Goal: Task Accomplishment & Management: Complete application form

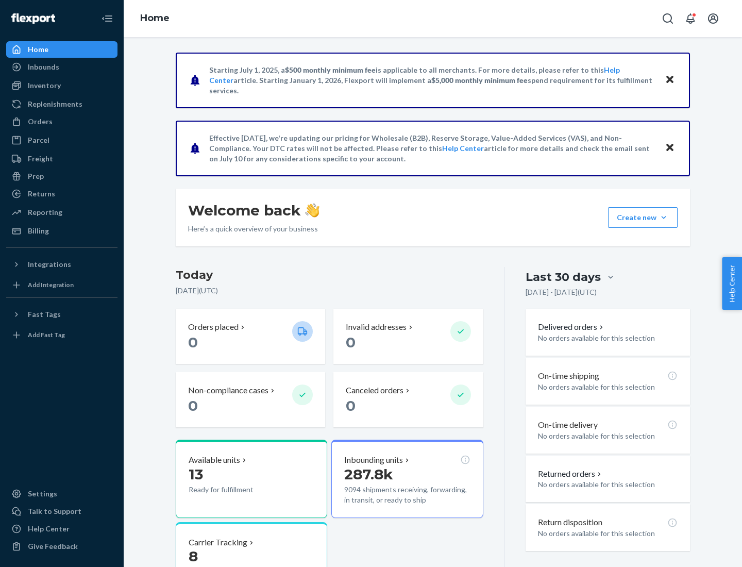
click at [664, 218] on button "Create new Create new inbound Create new order Create new product" at bounding box center [643, 217] width 70 height 21
click at [62, 67] on div "Inbounds" at bounding box center [61, 67] width 109 height 14
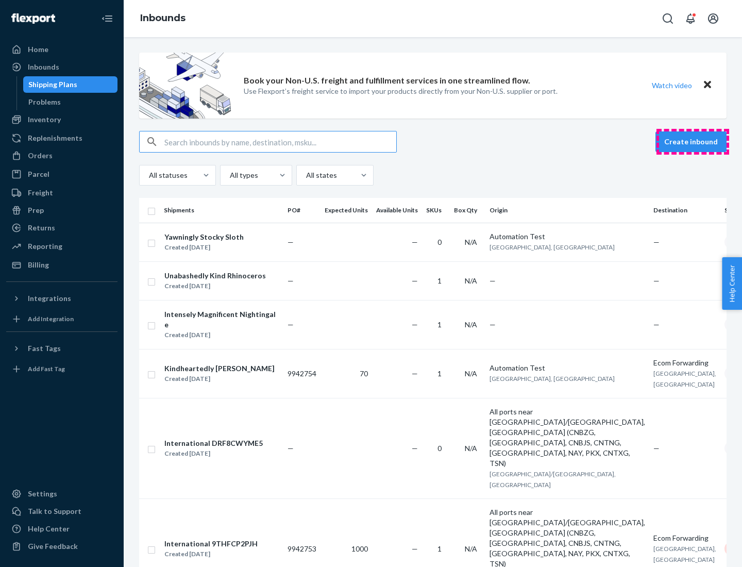
click at [693, 142] on button "Create inbound" at bounding box center [691, 141] width 71 height 21
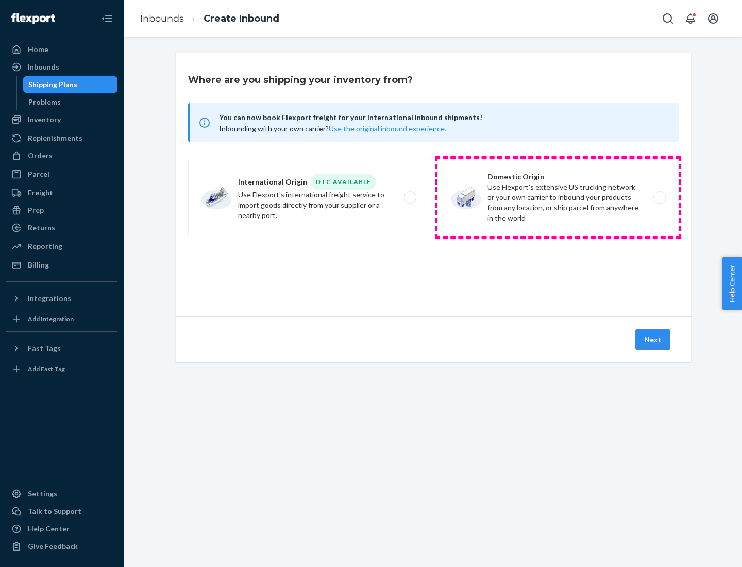
click at [558, 197] on label "Domestic Origin Use Flexport’s extensive US trucking network or your own carrie…" at bounding box center [558, 197] width 241 height 77
click at [659, 197] on input "Domestic Origin Use Flexport’s extensive US trucking network or your own carrie…" at bounding box center [662, 197] width 7 height 7
radio input "true"
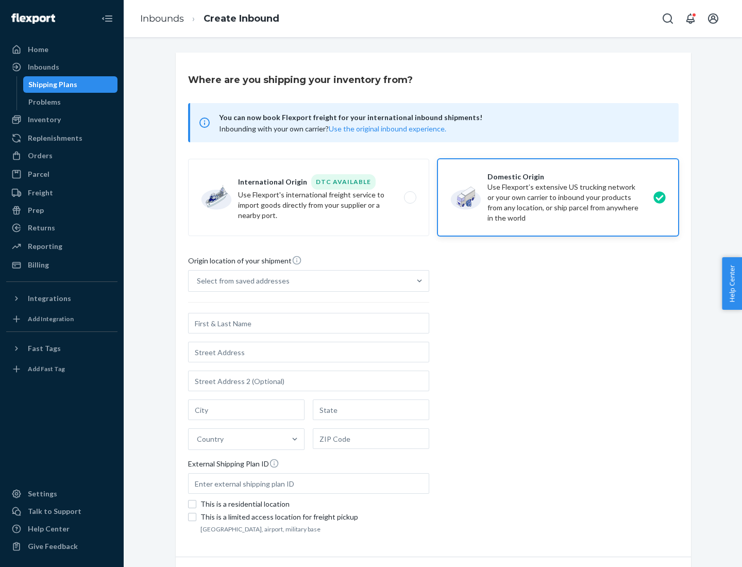
click at [241, 281] on div "Select from saved addresses" at bounding box center [243, 281] width 93 height 10
click at [198, 281] on input "Select from saved addresses" at bounding box center [197, 281] width 1 height 10
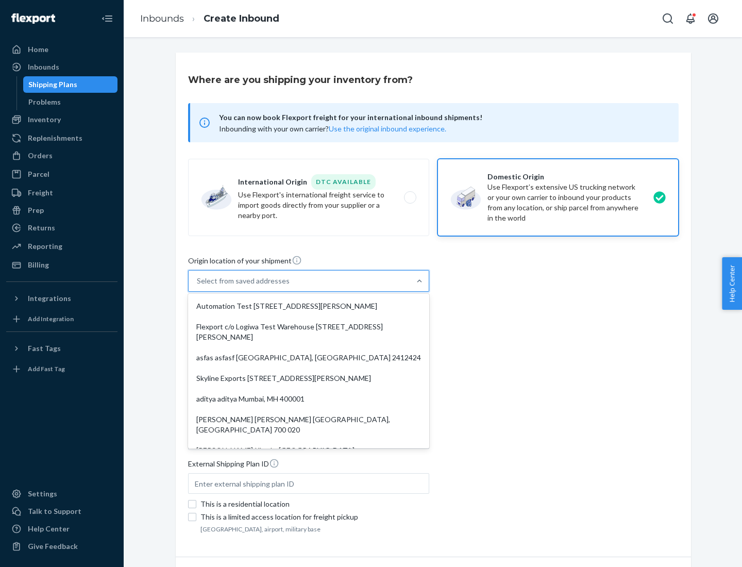
scroll to position [4, 0]
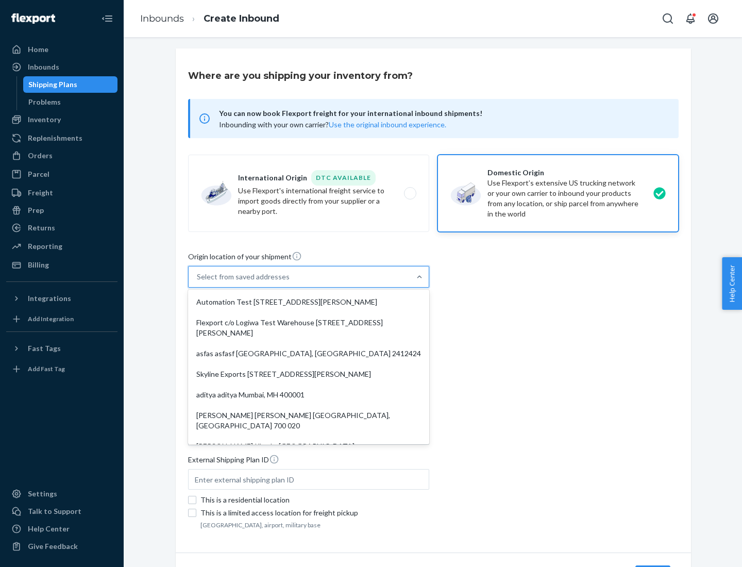
click at [309, 302] on div "Automation Test [STREET_ADDRESS][PERSON_NAME]" at bounding box center [308, 302] width 237 height 21
click at [198, 282] on input "option Automation Test [STREET_ADDRESS][PERSON_NAME]. 9 results available. Use …" at bounding box center [197, 277] width 1 height 10
type input "Automation Test"
type input "9th Floor"
type input "[GEOGRAPHIC_DATA]"
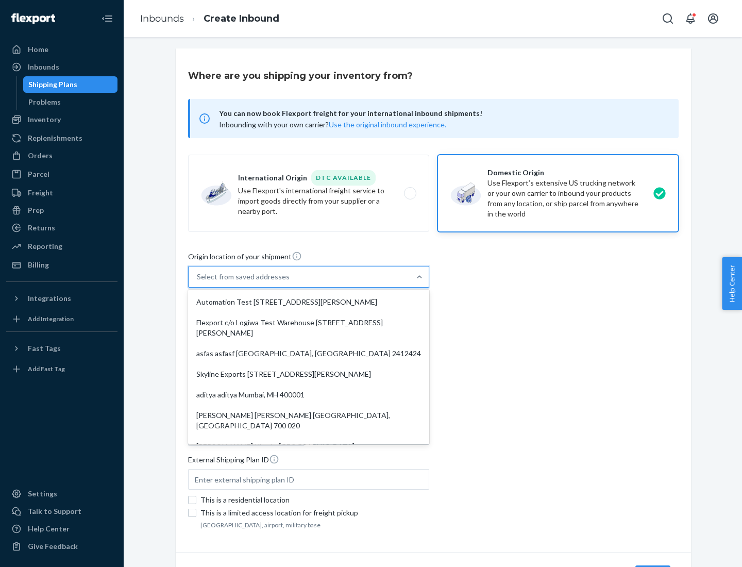
type input "CA"
type input "94104"
type input "[STREET_ADDRESS][PERSON_NAME]"
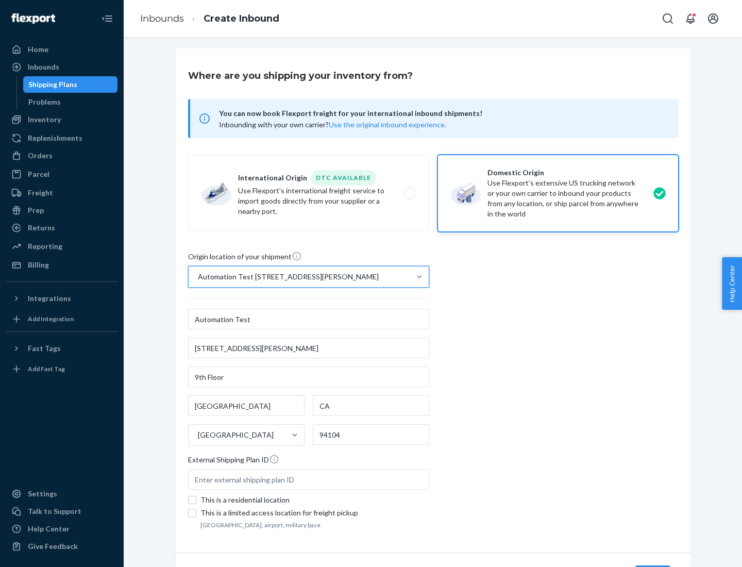
scroll to position [60, 0]
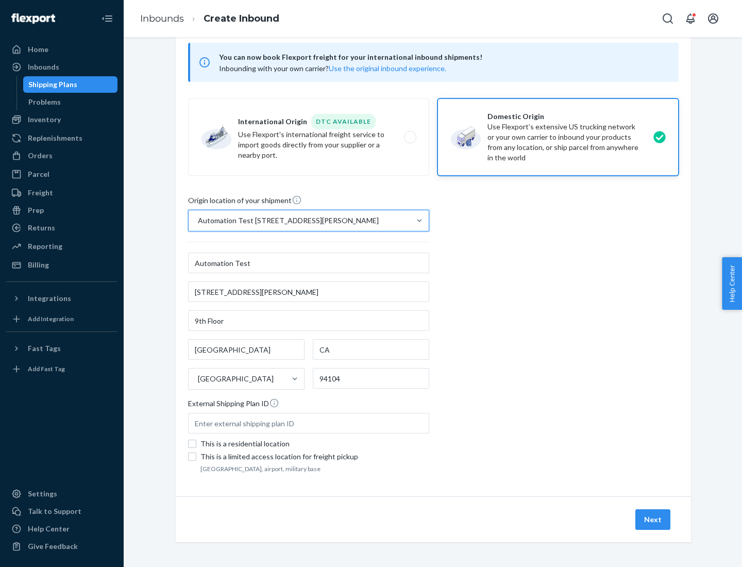
click at [654, 520] on button "Next" at bounding box center [653, 519] width 35 height 21
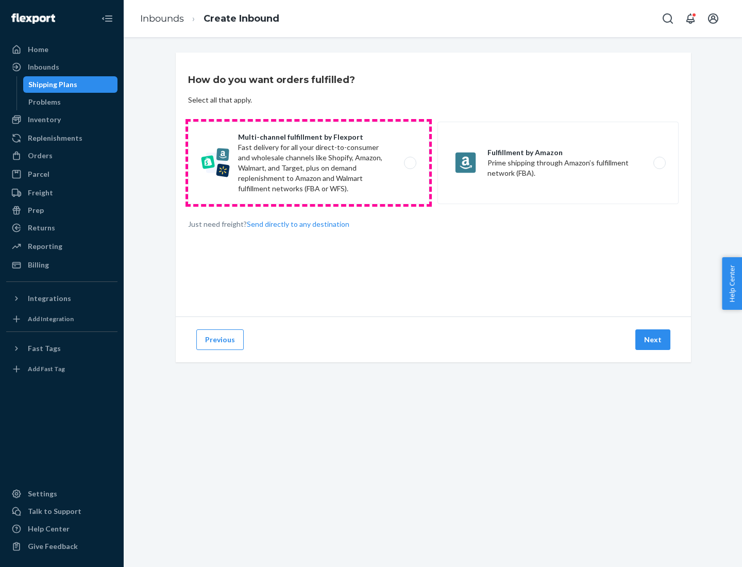
click at [309, 163] on label "Multi-channel fulfillment by Flexport Fast delivery for all your direct-to-cons…" at bounding box center [308, 163] width 241 height 82
click at [410, 163] on input "Multi-channel fulfillment by Flexport Fast delivery for all your direct-to-cons…" at bounding box center [413, 163] width 7 height 7
radio input "true"
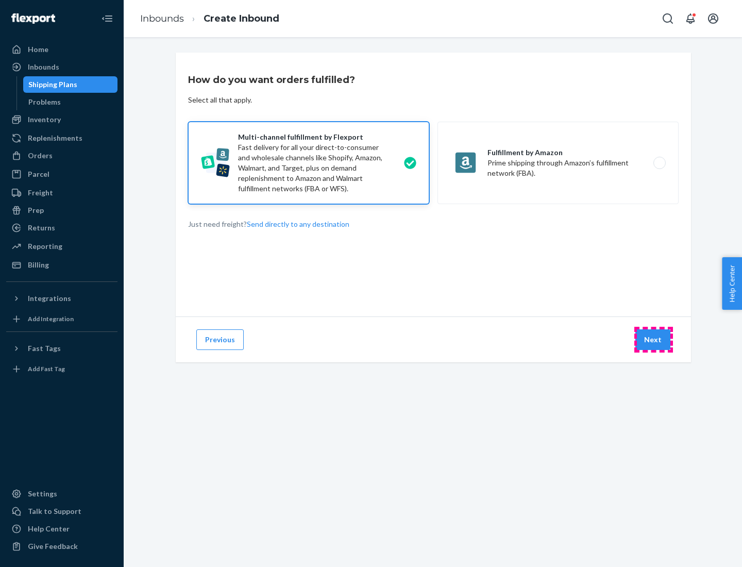
click at [654, 340] on button "Next" at bounding box center [653, 339] width 35 height 21
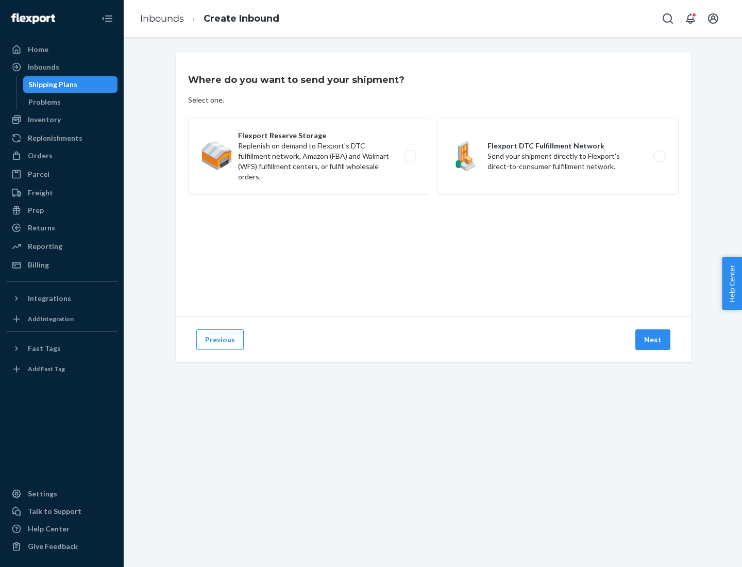
click at [558, 156] on label "Flexport DTC Fulfillment Network Send your shipment directly to Flexport's dire…" at bounding box center [558, 156] width 241 height 77
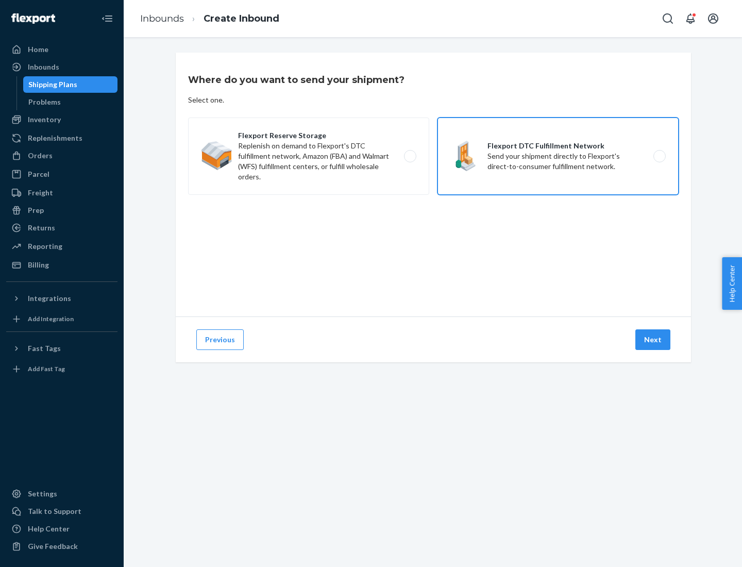
click at [659, 156] on input "Flexport DTC Fulfillment Network Send your shipment directly to Flexport's dire…" at bounding box center [662, 156] width 7 height 7
radio input "true"
click at [654, 340] on button "Next" at bounding box center [653, 339] width 35 height 21
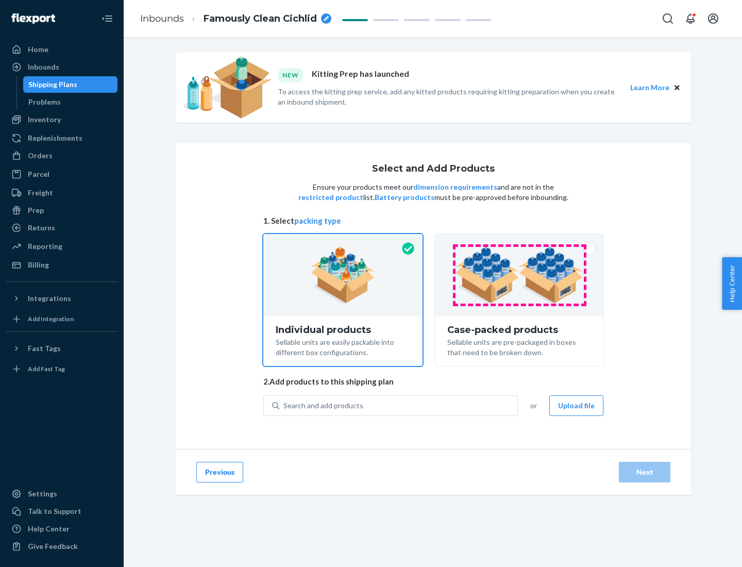
click at [520, 275] on img at bounding box center [519, 275] width 128 height 57
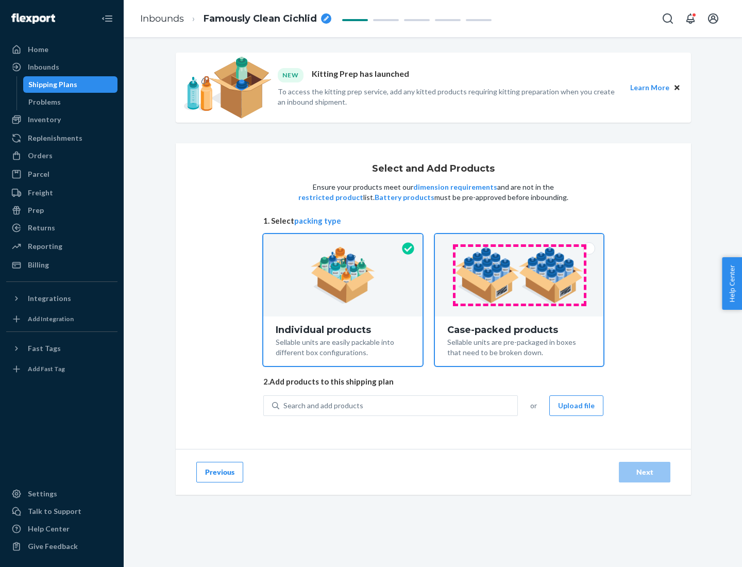
click at [520, 241] on input "Case-packed products Sellable units are pre-packaged in boxes that need to be b…" at bounding box center [519, 237] width 7 height 7
radio input "true"
radio input "false"
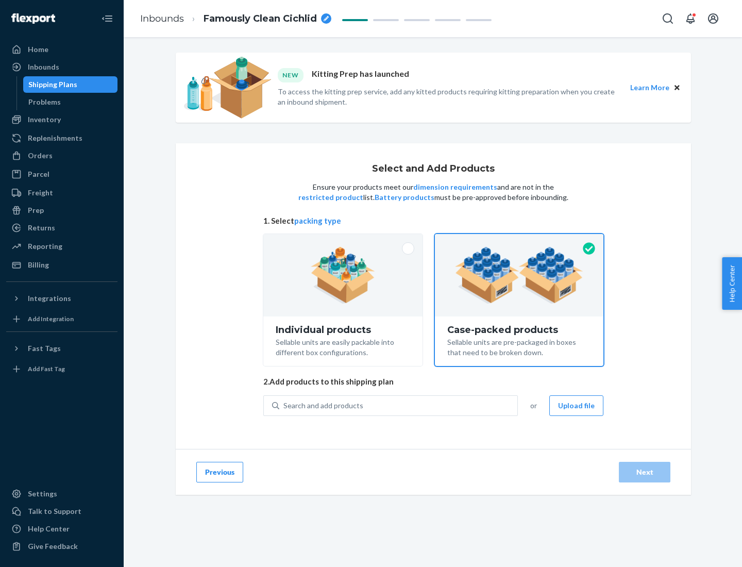
click at [399, 405] on div "Search and add products" at bounding box center [398, 405] width 238 height 19
click at [285, 405] on input "Search and add products" at bounding box center [284, 406] width 1 height 10
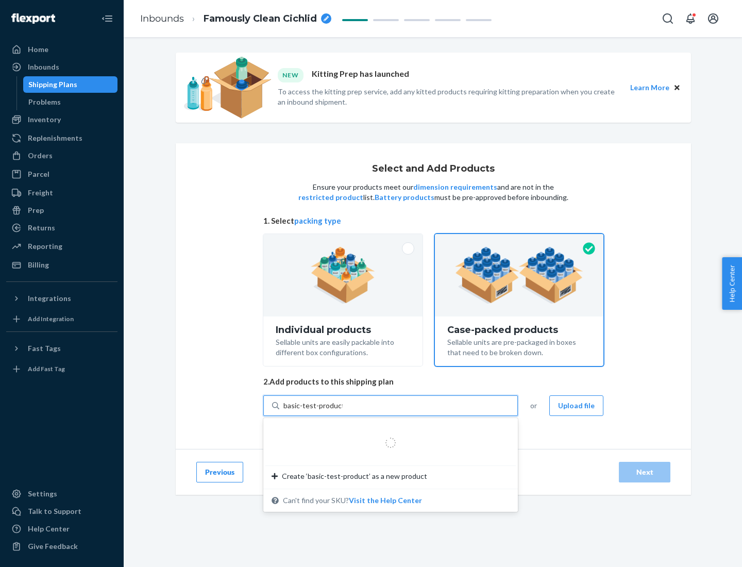
type input "basic-test-product-1"
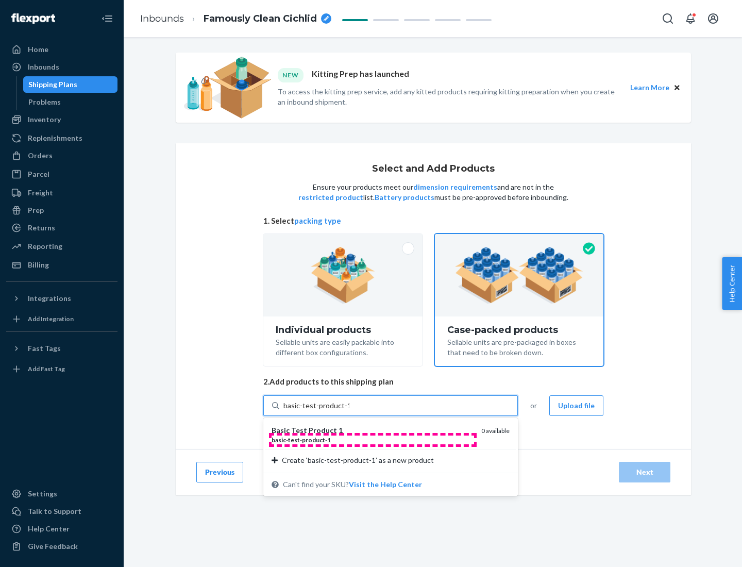
click at [373, 440] on div "basic - test - product - 1" at bounding box center [373, 440] width 202 height 9
click at [350, 411] on input "basic-test-product-1" at bounding box center [317, 406] width 66 height 10
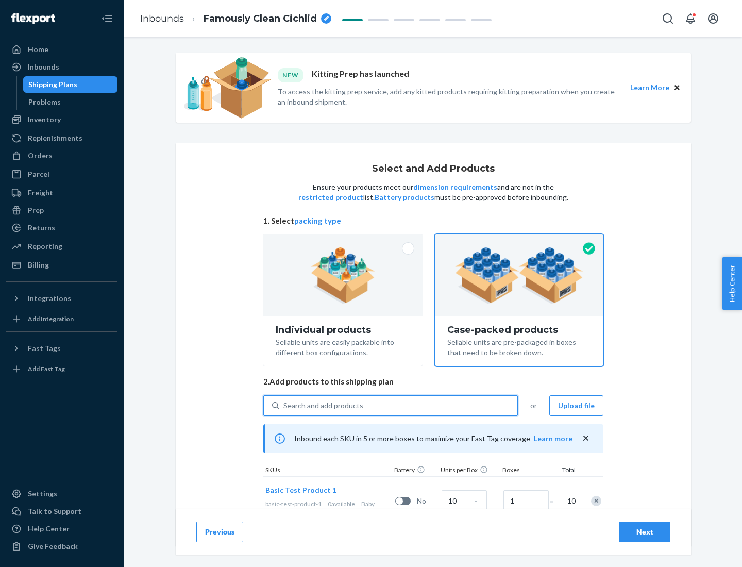
scroll to position [37, 0]
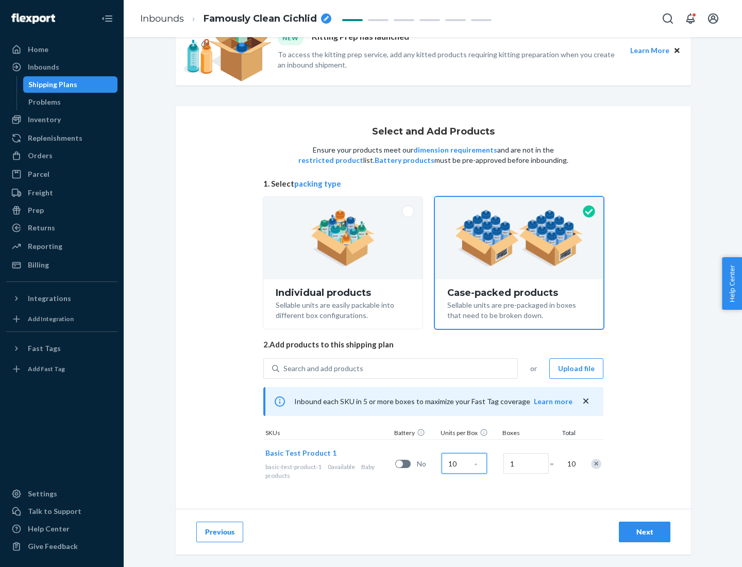
type input "10"
type input "7"
click at [645, 532] on div "Next" at bounding box center [645, 532] width 34 height 10
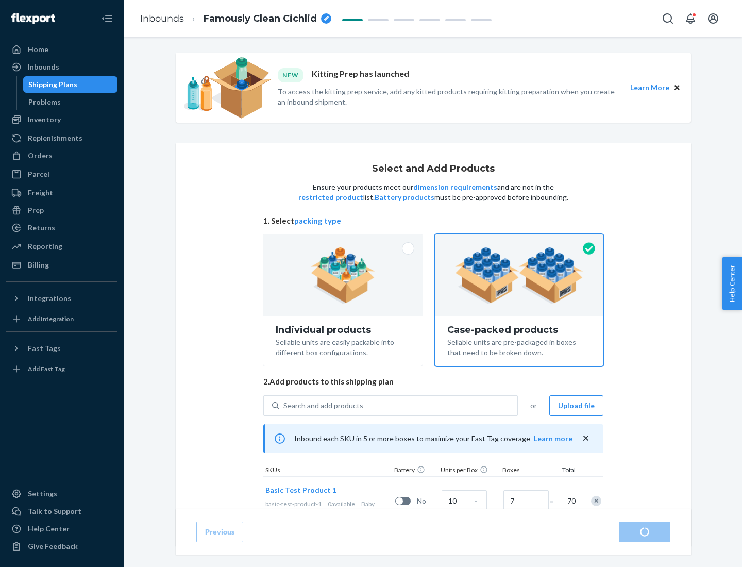
radio input "true"
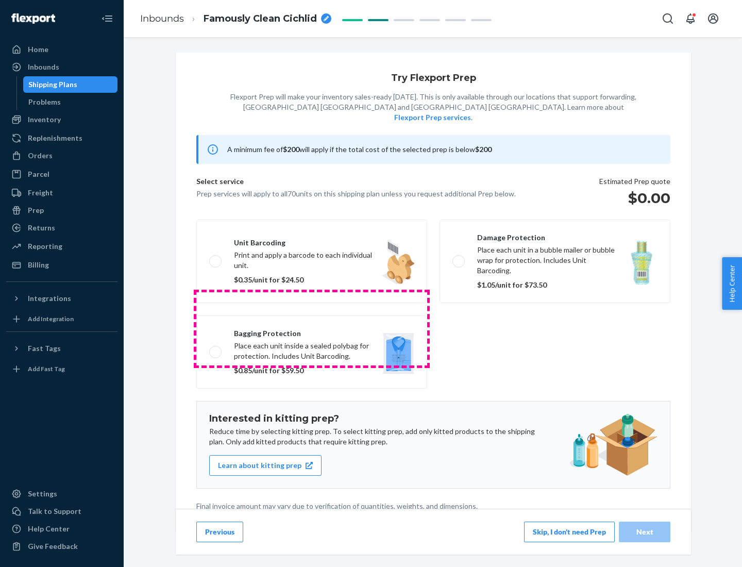
scroll to position [3, 0]
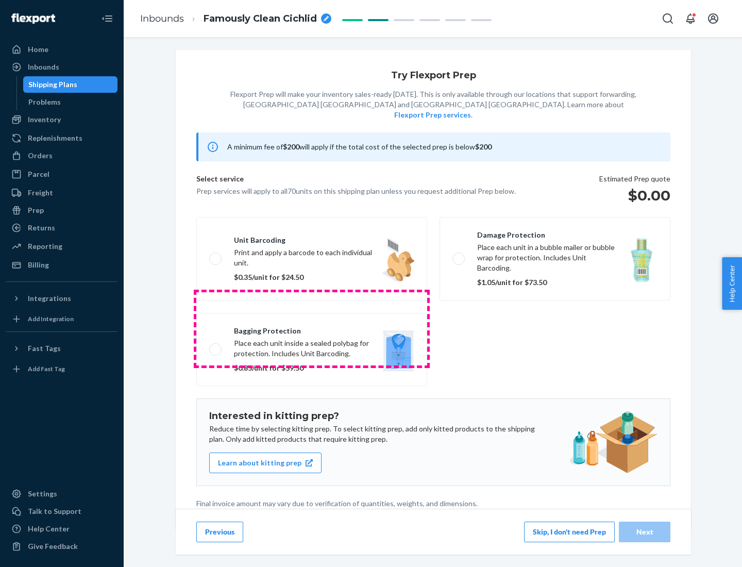
click at [312, 328] on label "Bagging protection Place each unit inside a sealed polybag for protection. Incl…" at bounding box center [311, 349] width 231 height 73
click at [216, 346] on input "Bagging protection Place each unit inside a sealed polybag for protection. Incl…" at bounding box center [212, 349] width 7 height 7
checkbox input "true"
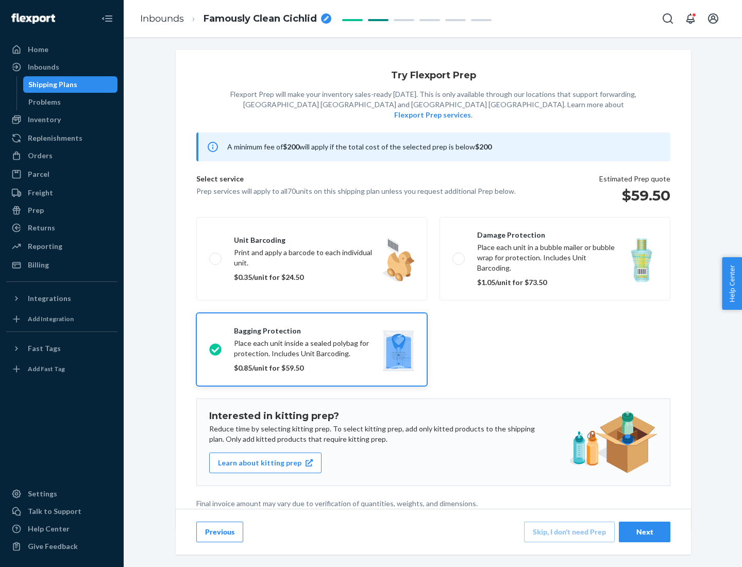
click at [645, 532] on div "Next" at bounding box center [645, 532] width 34 height 10
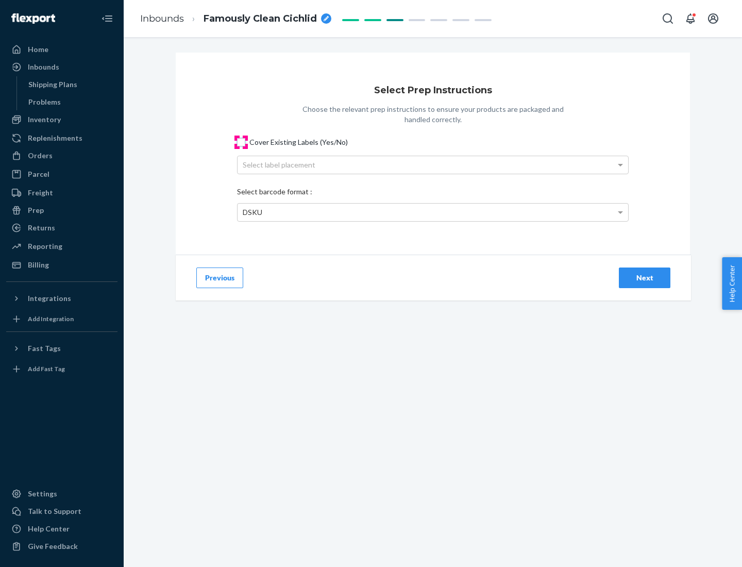
click at [241, 142] on input "Cover Existing Labels (Yes/No)" at bounding box center [241, 142] width 8 height 8
checkbox input "true"
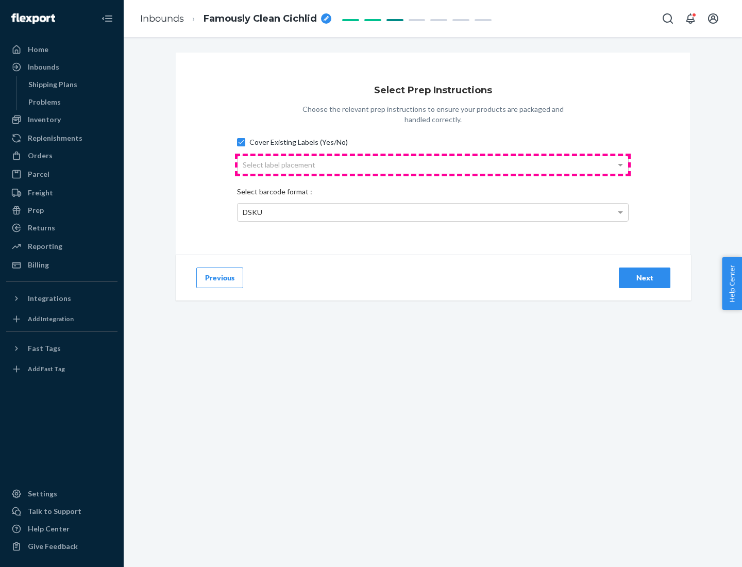
click at [433, 164] on div "Select label placement" at bounding box center [433, 165] width 391 height 18
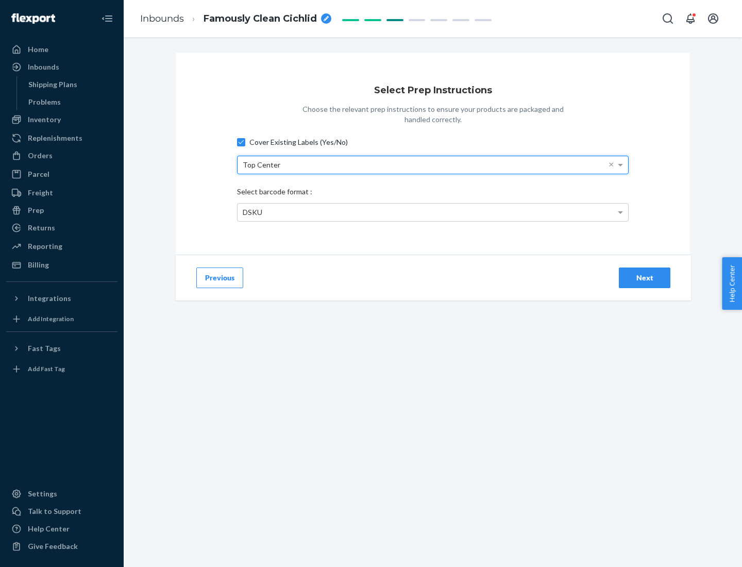
click at [433, 212] on div "DSKU" at bounding box center [433, 213] width 391 height 18
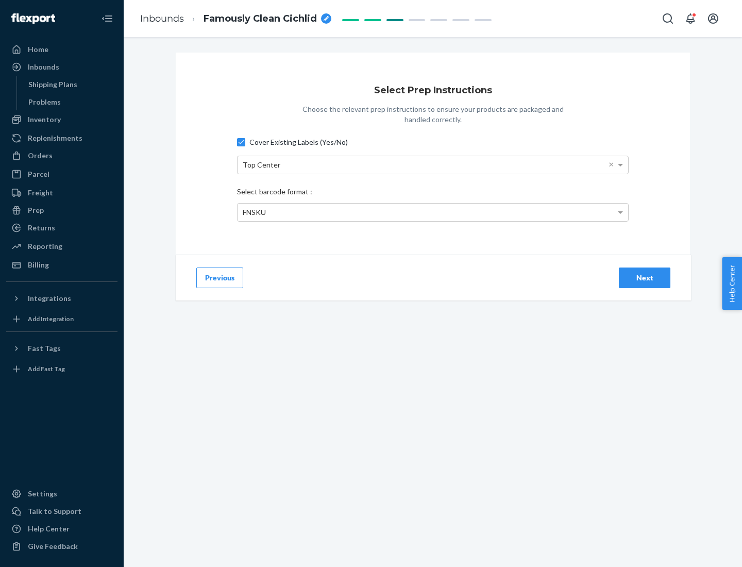
click at [645, 277] on div "Next" at bounding box center [645, 278] width 34 height 10
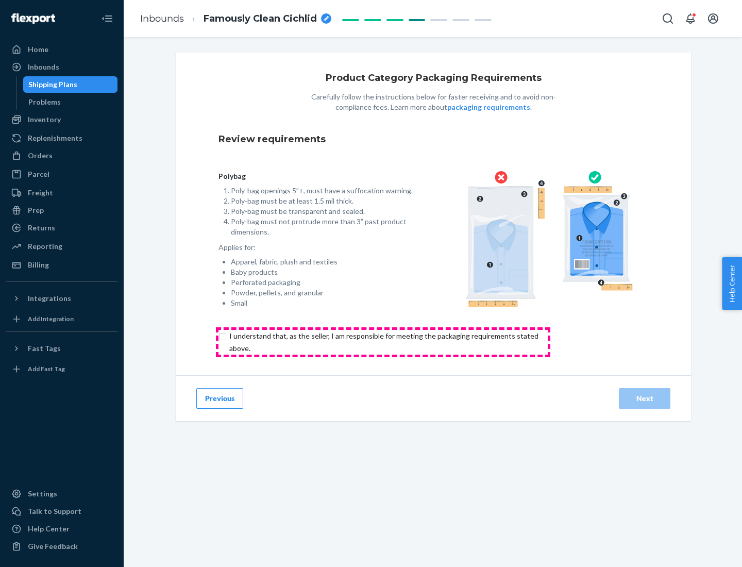
click at [383, 342] on input "checkbox" at bounding box center [390, 342] width 343 height 25
checkbox input "true"
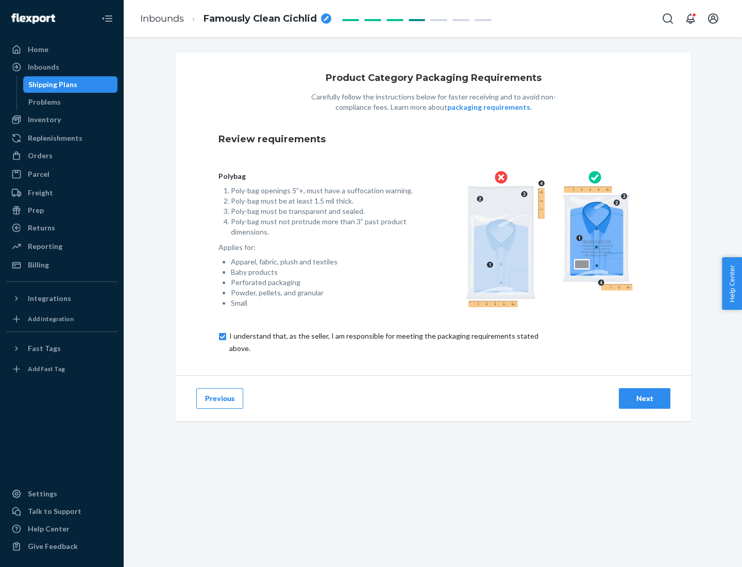
click at [645, 398] on div "Next" at bounding box center [645, 398] width 34 height 10
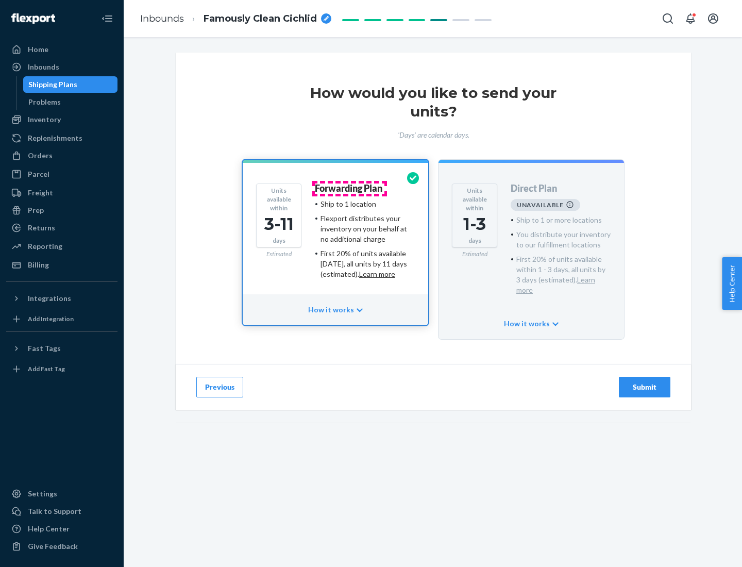
click at [350, 188] on h4 "Forwarding Plan" at bounding box center [349, 189] width 68 height 10
click at [645, 382] on div "Submit" at bounding box center [645, 387] width 34 height 10
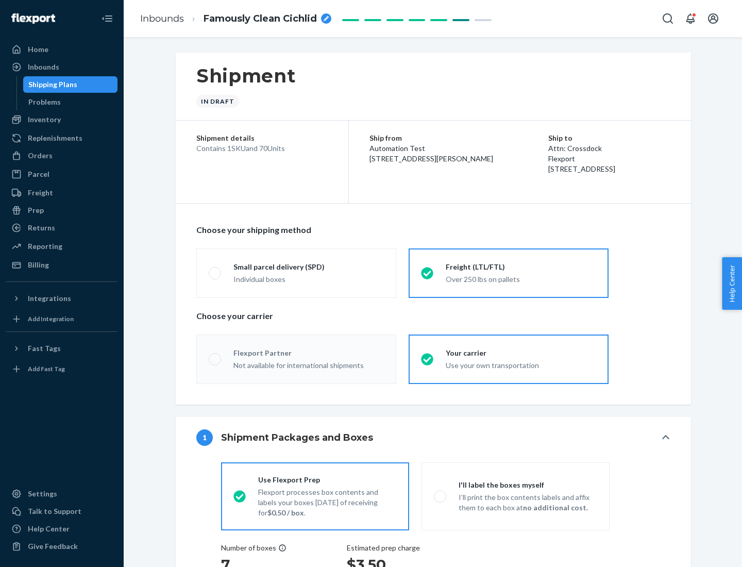
radio input "true"
radio input "false"
radio input "true"
radio input "false"
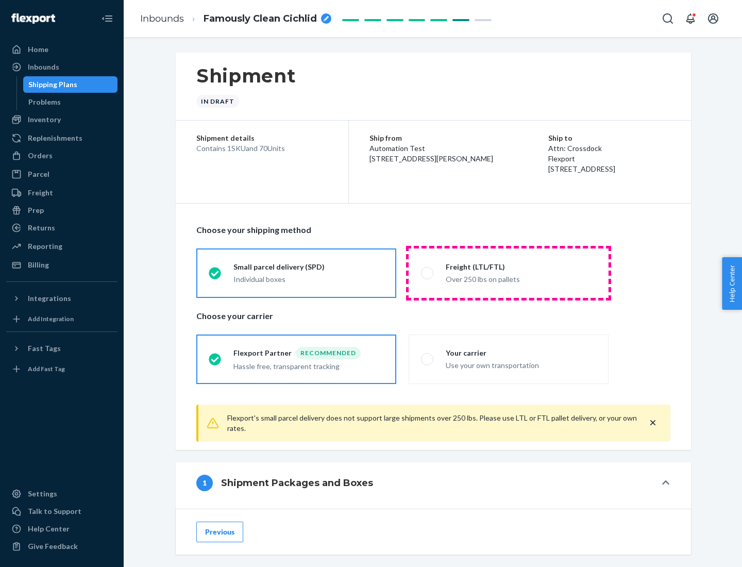
click at [509, 273] on div "Over 250 lbs on pallets" at bounding box center [521, 278] width 151 height 12
click at [428, 273] on input "Freight (LTL/FTL) Over 250 lbs on pallets" at bounding box center [424, 273] width 7 height 7
radio input "true"
radio input "false"
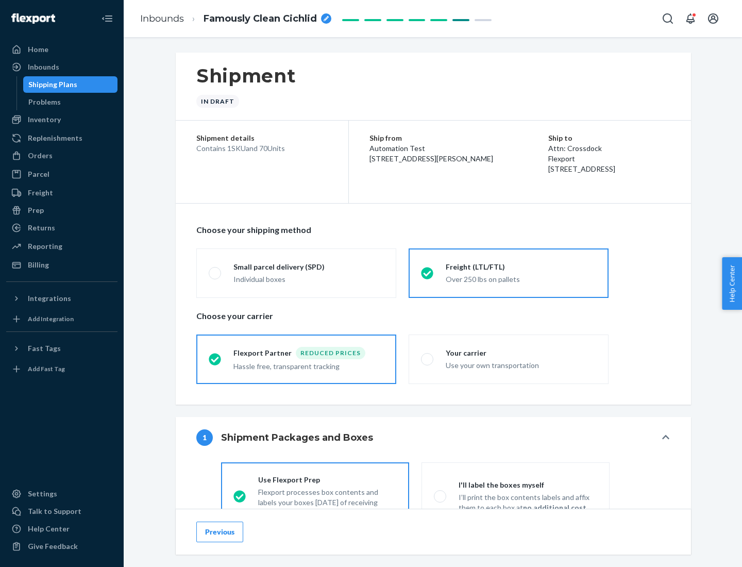
scroll to position [57, 0]
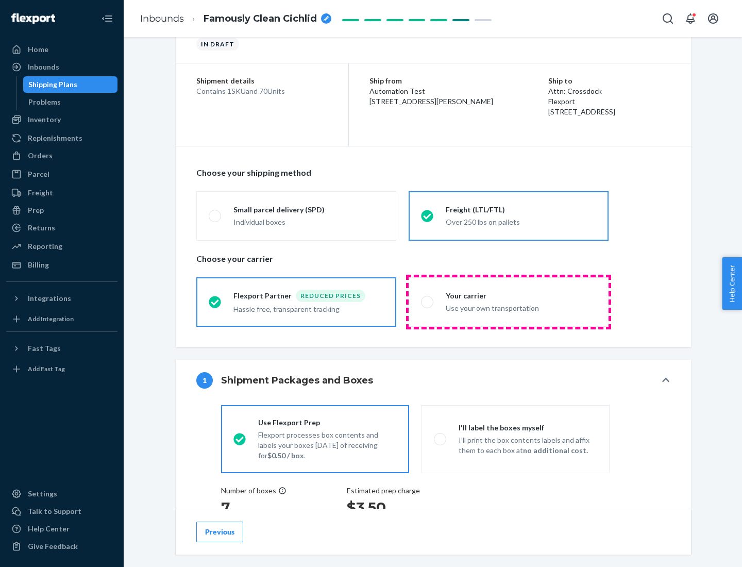
click at [509, 302] on div "Use your own transportation" at bounding box center [521, 307] width 151 height 12
click at [428, 302] on input "Your carrier Use your own transportation" at bounding box center [424, 302] width 7 height 7
radio input "true"
radio input "false"
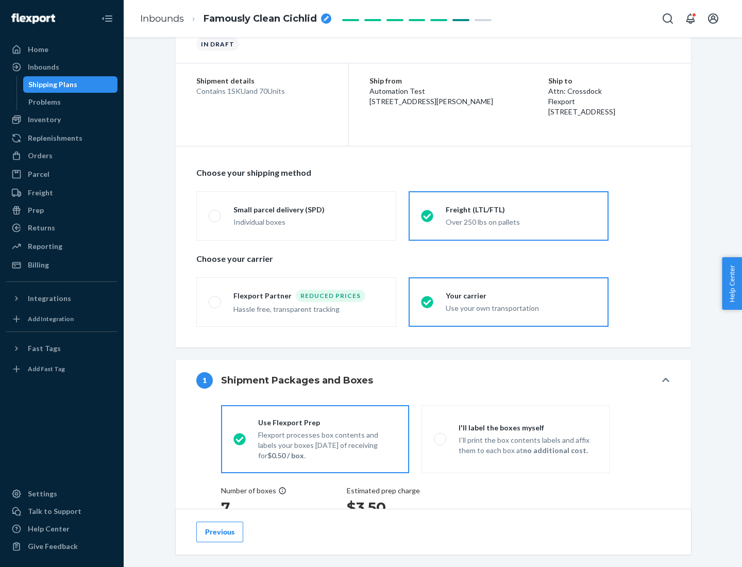
scroll to position [194, 0]
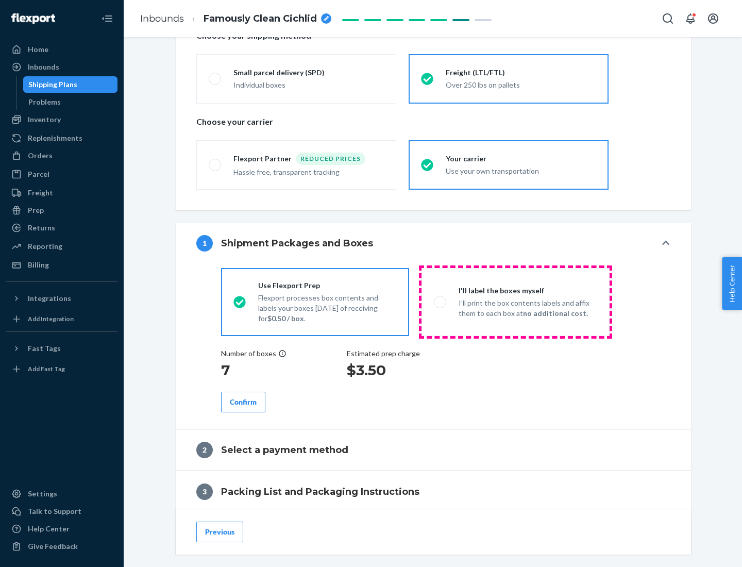
click at [516, 302] on p "I’ll print the box contents labels and affix them to each box at no additional …" at bounding box center [528, 308] width 139 height 21
click at [441, 302] on input "I'll label the boxes myself I’ll print the box contents labels and affix them t…" at bounding box center [437, 302] width 7 height 7
radio input "true"
radio input "false"
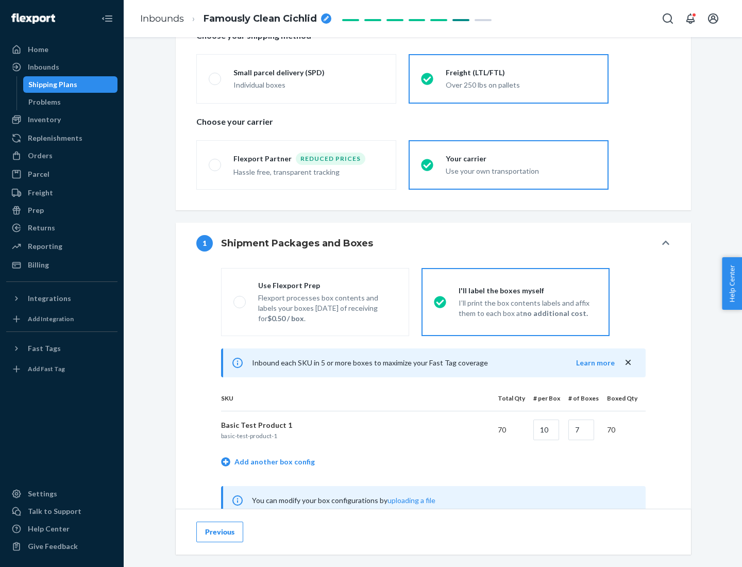
scroll to position [322, 0]
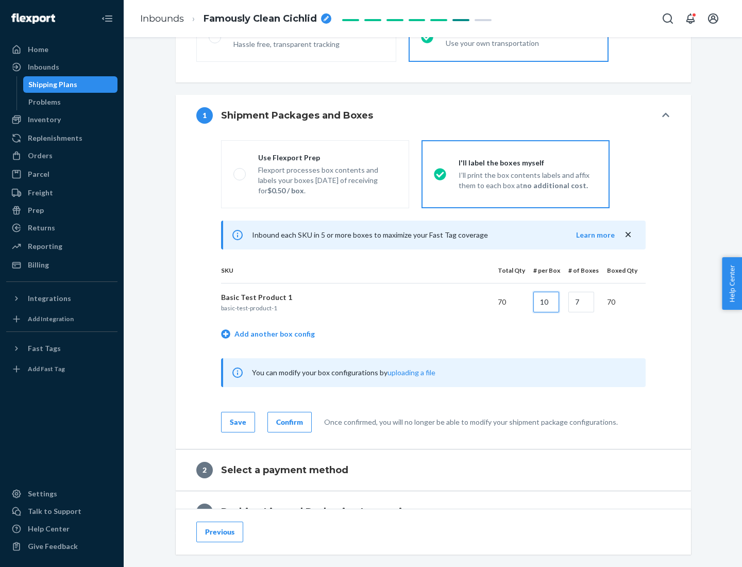
type input "10"
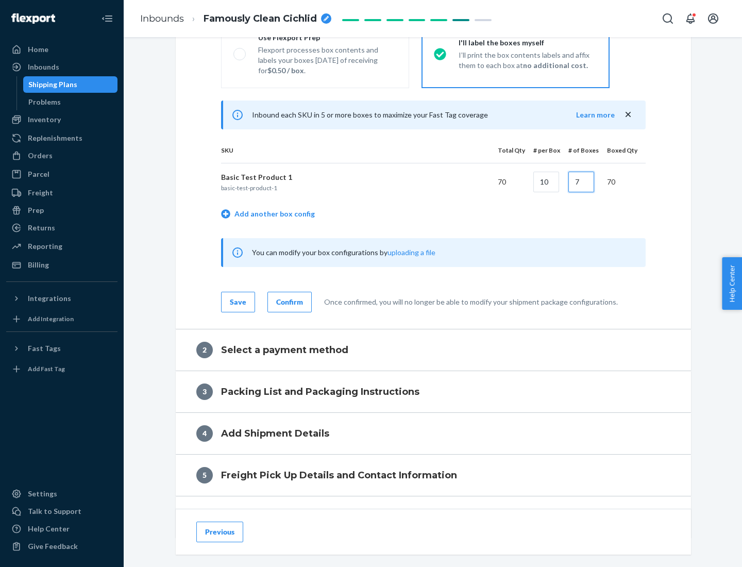
type input "7"
click at [288, 302] on div "Confirm" at bounding box center [289, 302] width 27 height 10
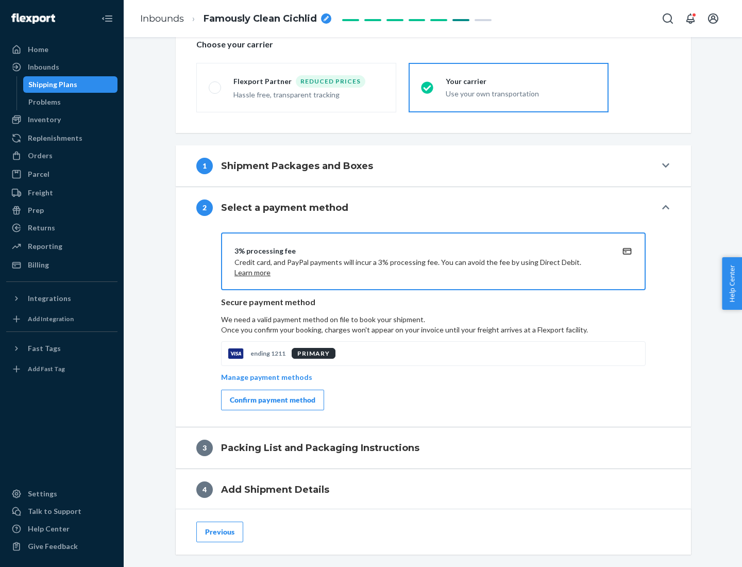
scroll to position [370, 0]
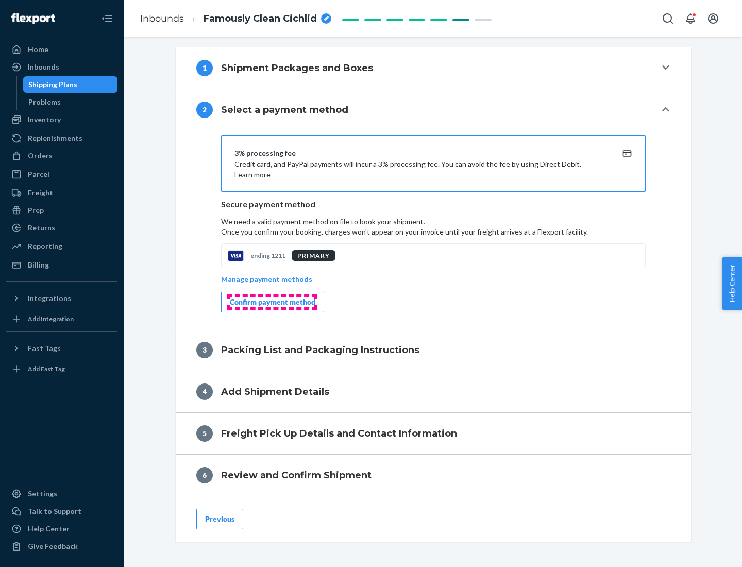
click at [272, 302] on div "Confirm payment method" at bounding box center [273, 302] width 86 height 10
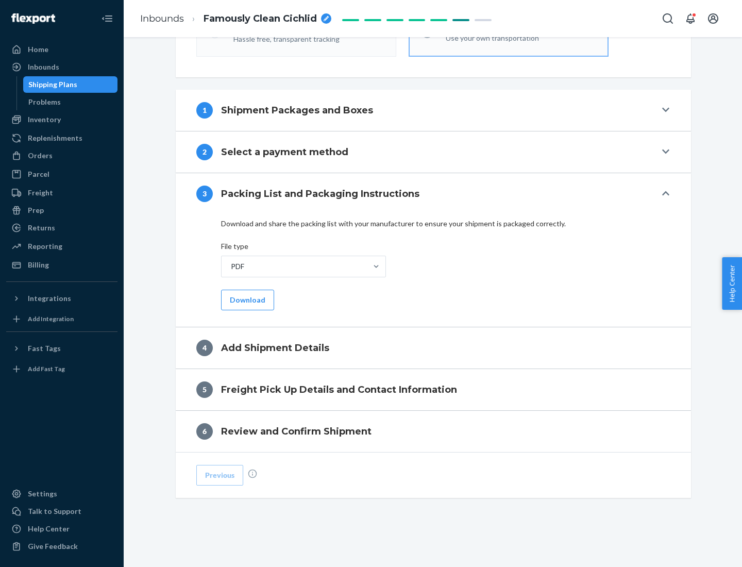
scroll to position [325, 0]
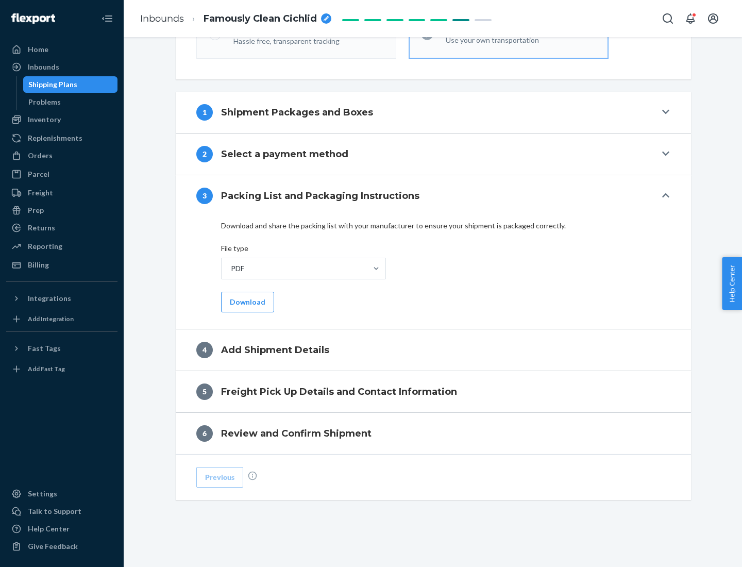
click at [246, 302] on button "Download" at bounding box center [247, 302] width 53 height 21
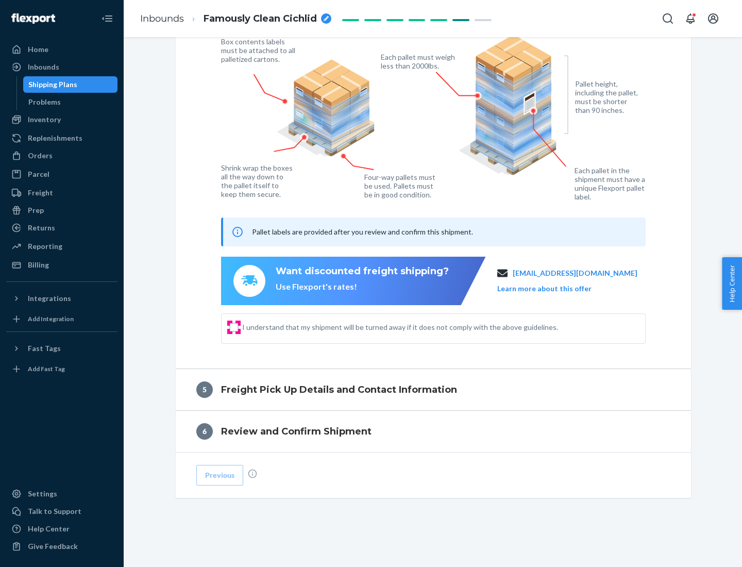
click at [234, 327] on input "I understand that my shipment will be turned away if it does not comply with th…" at bounding box center [234, 327] width 8 height 8
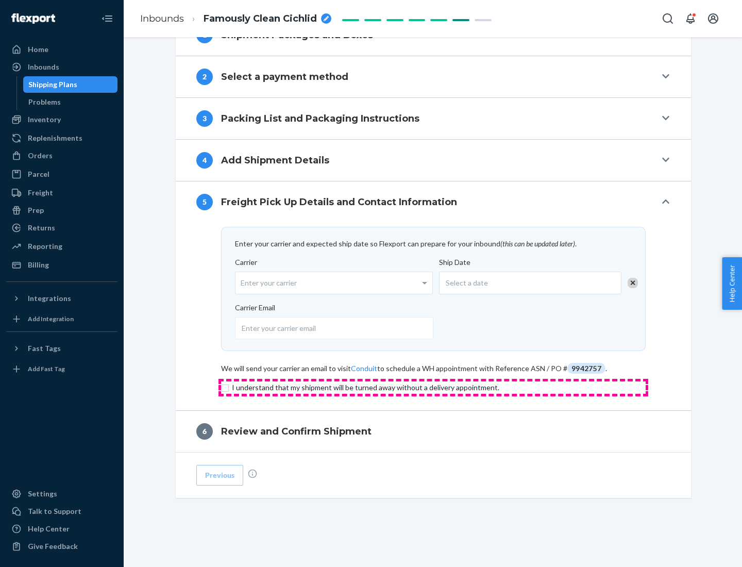
click at [434, 387] on input "checkbox" at bounding box center [433, 388] width 425 height 12
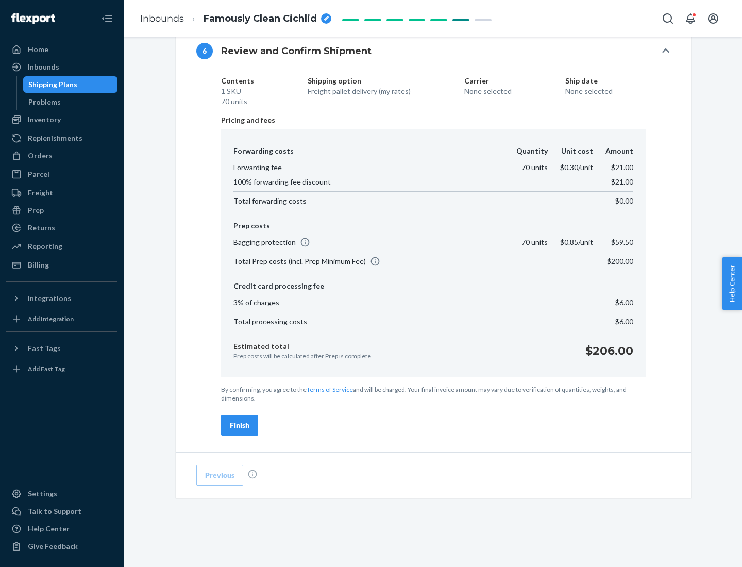
click at [240, 425] on div "Finish" at bounding box center [240, 425] width 20 height 10
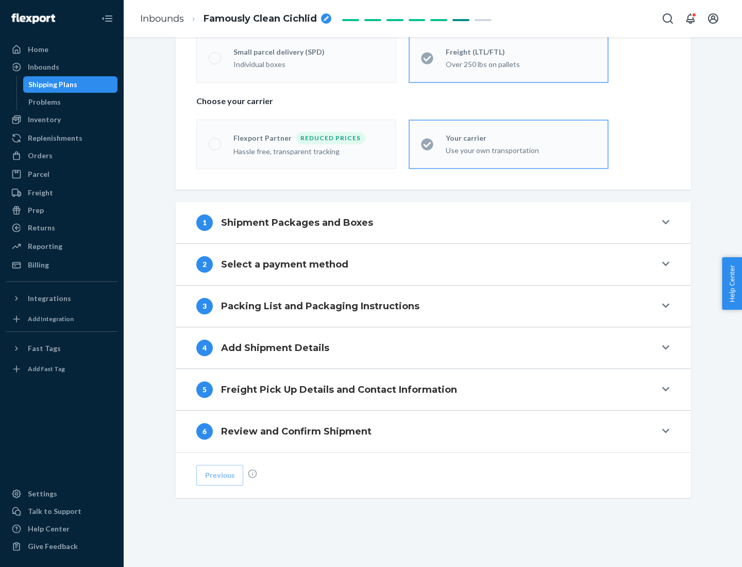
scroll to position [215, 0]
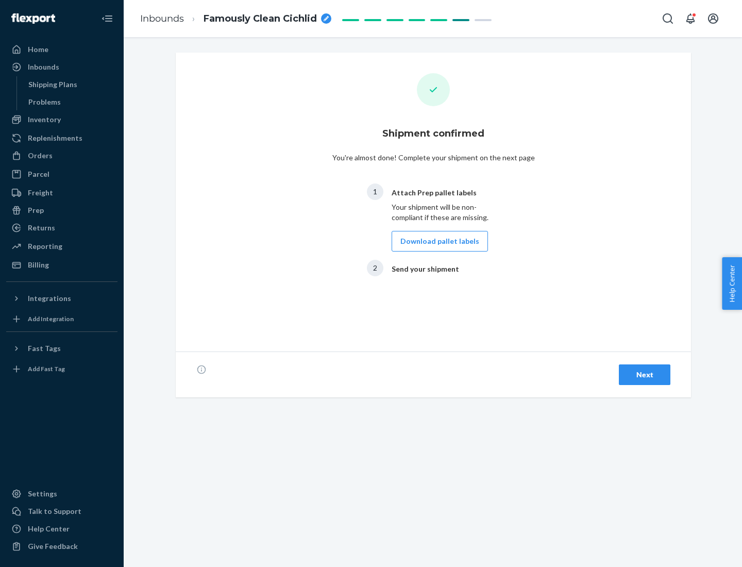
click at [437, 241] on button "Download pallet labels" at bounding box center [440, 241] width 96 height 21
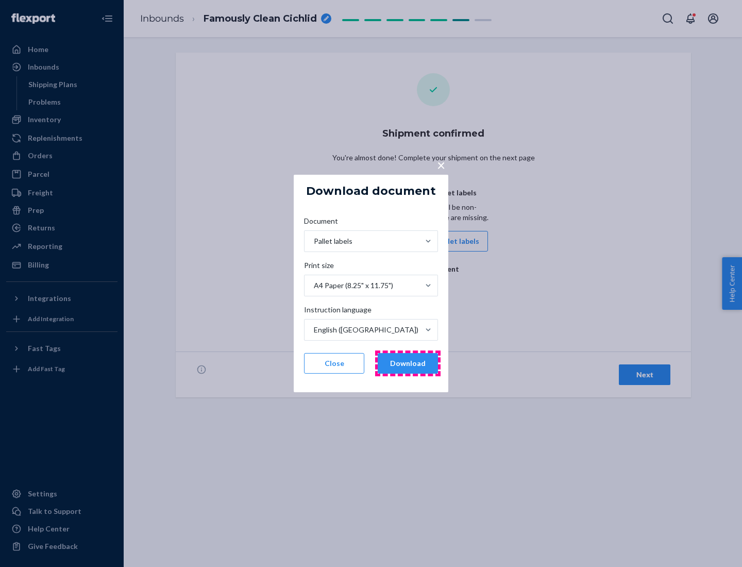
click at [408, 363] on button "Download" at bounding box center [408, 363] width 60 height 21
click at [441, 164] on span "×" at bounding box center [441, 165] width 8 height 18
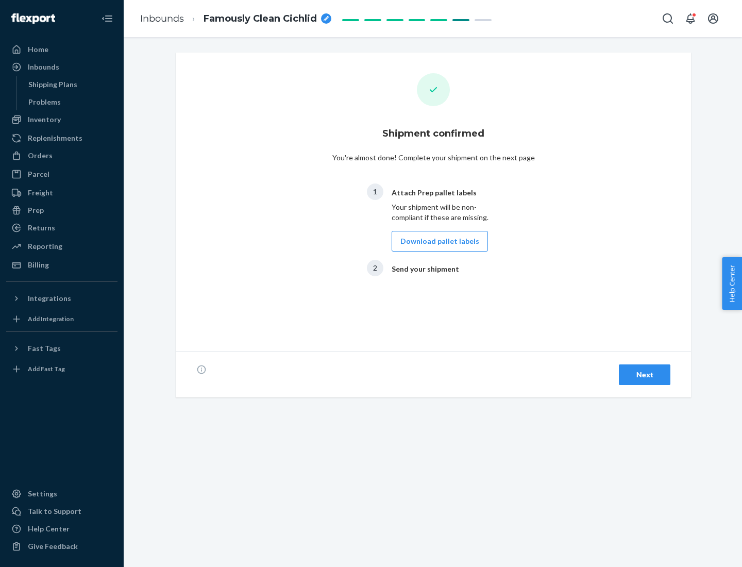
click at [645, 375] on div "Next" at bounding box center [645, 375] width 34 height 10
